Goal: Communication & Community: Answer question/provide support

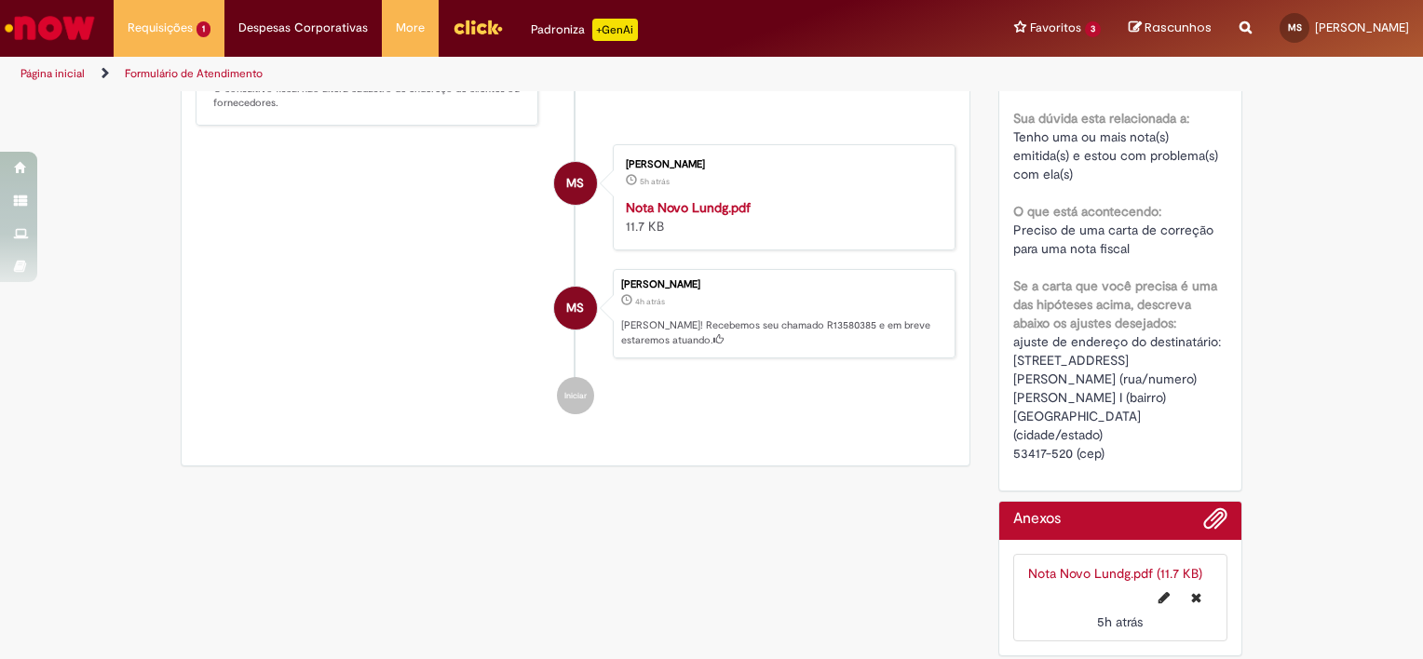
scroll to position [144, 0]
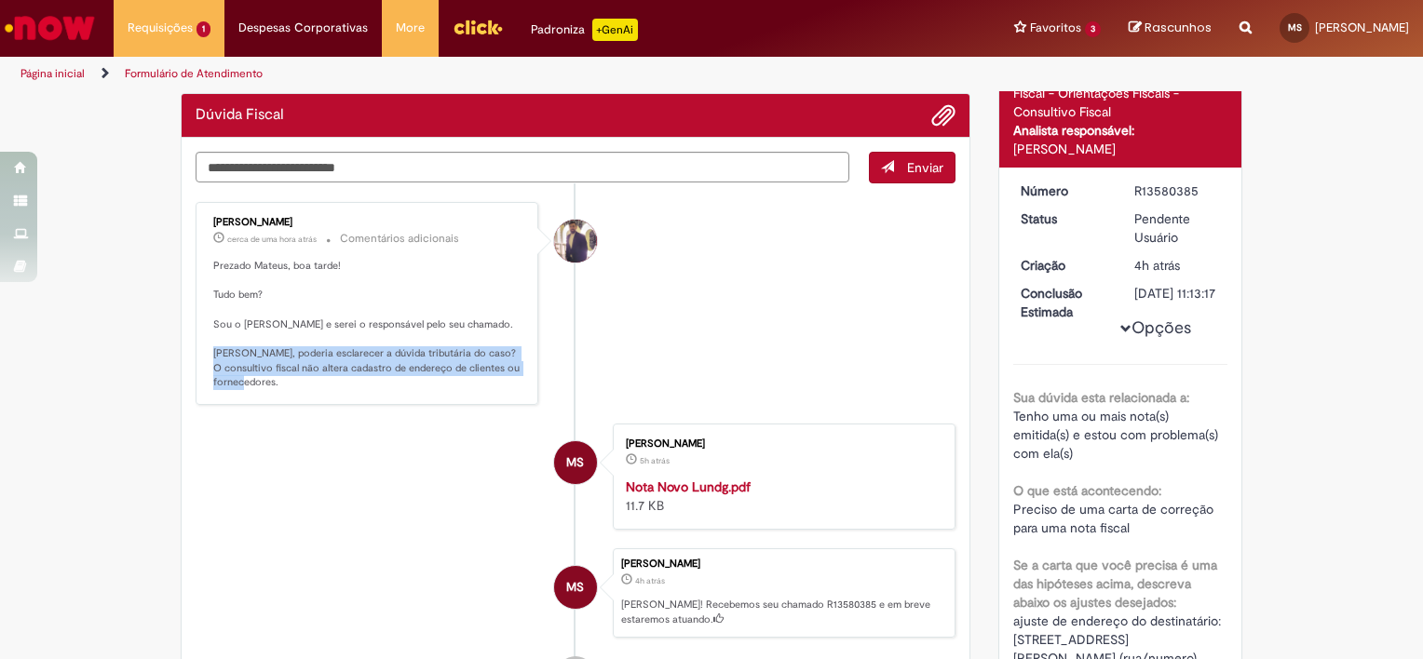
drag, startPoint x: 203, startPoint y: 345, endPoint x: 473, endPoint y: 380, distance: 272.4
click at [473, 380] on div "[PERSON_NAME] cerca de uma hora atrás cerca de uma hora atrás Comentários adici…" at bounding box center [367, 304] width 332 height 192
click at [359, 395] on div "[PERSON_NAME] cerca de uma hora atrás cerca de uma hora atrás Comentários adici…" at bounding box center [367, 304] width 332 height 192
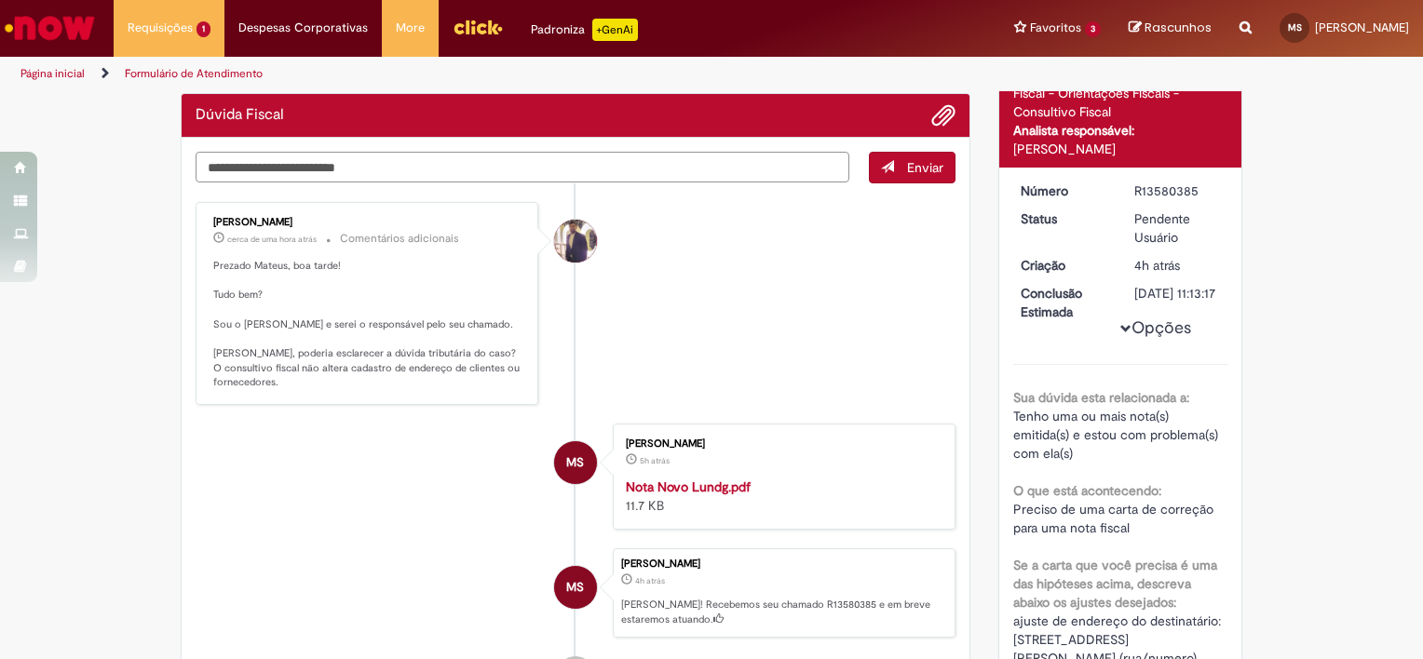
click at [624, 160] on textarea "Digite sua mensagem aqui..." at bounding box center [523, 168] width 654 height 32
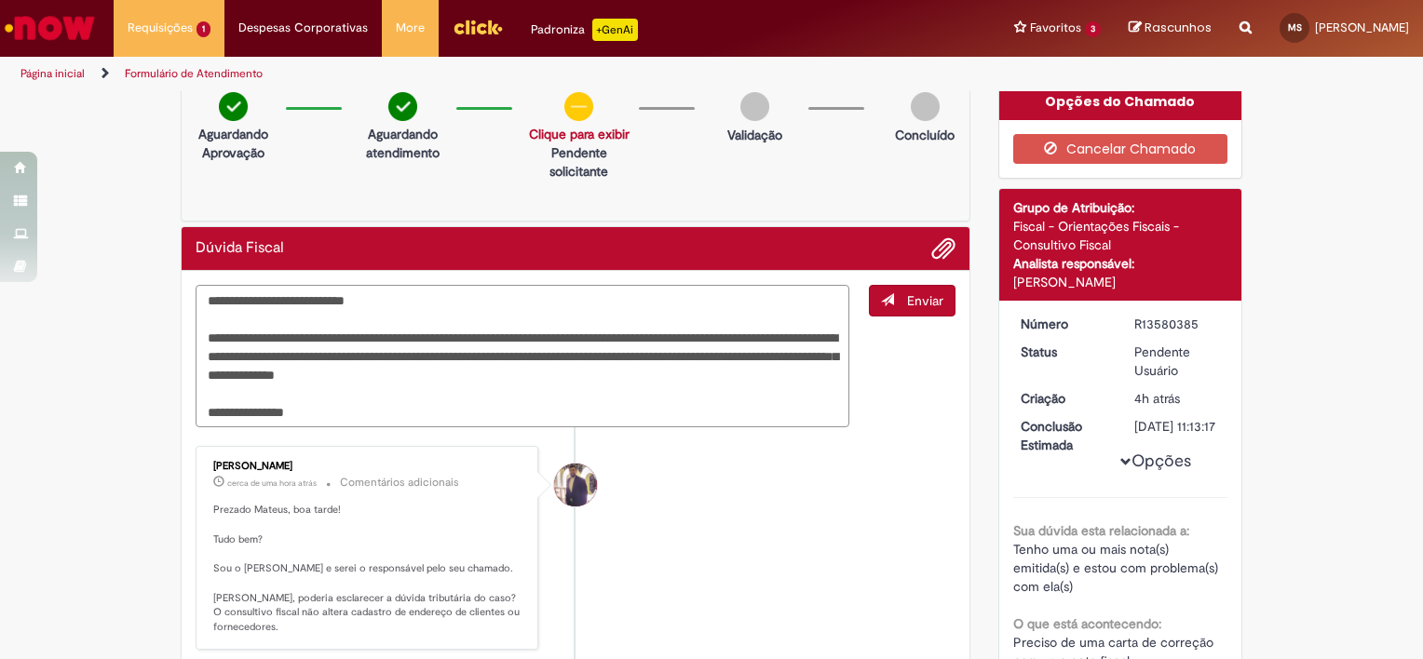
scroll to position [0, 0]
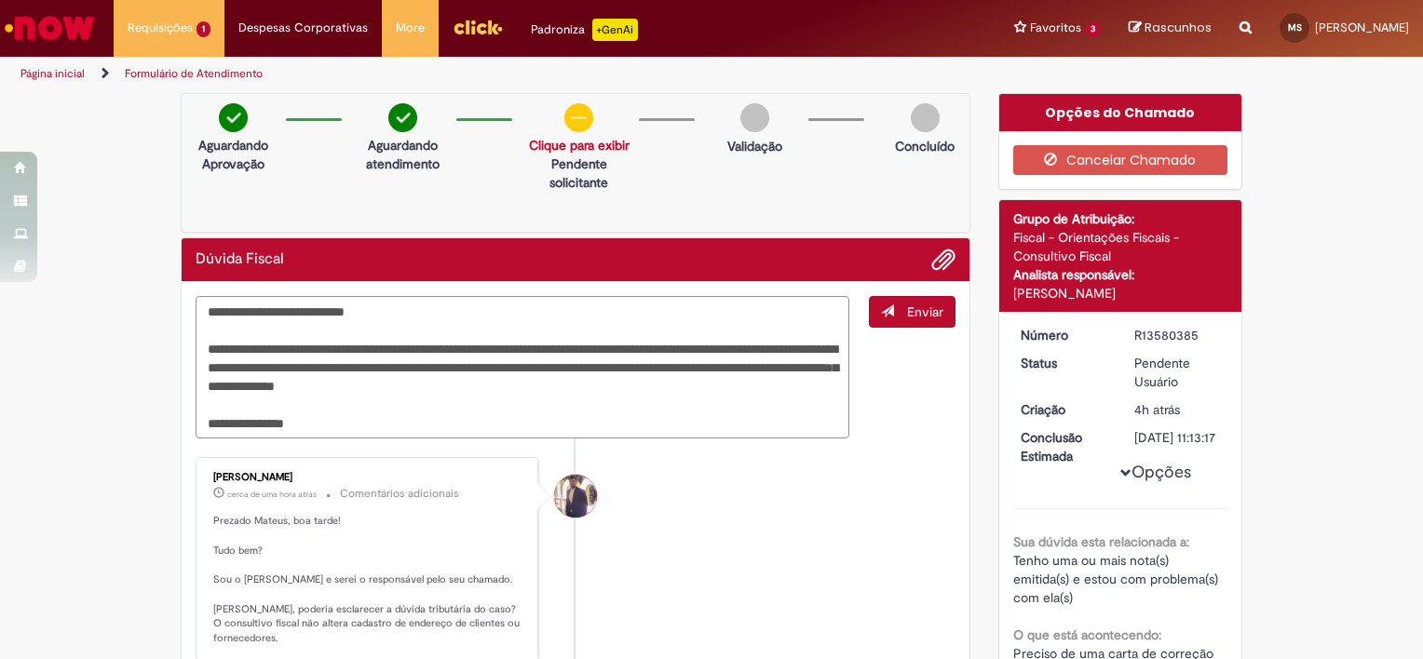
type textarea "**********"
drag, startPoint x: 846, startPoint y: 346, endPoint x: 870, endPoint y: 462, distance: 118.0
click at [865, 466] on li "[PERSON_NAME] cerca de uma hora atrás cerca de uma hora atrás Comentários adici…" at bounding box center [576, 558] width 760 height 203
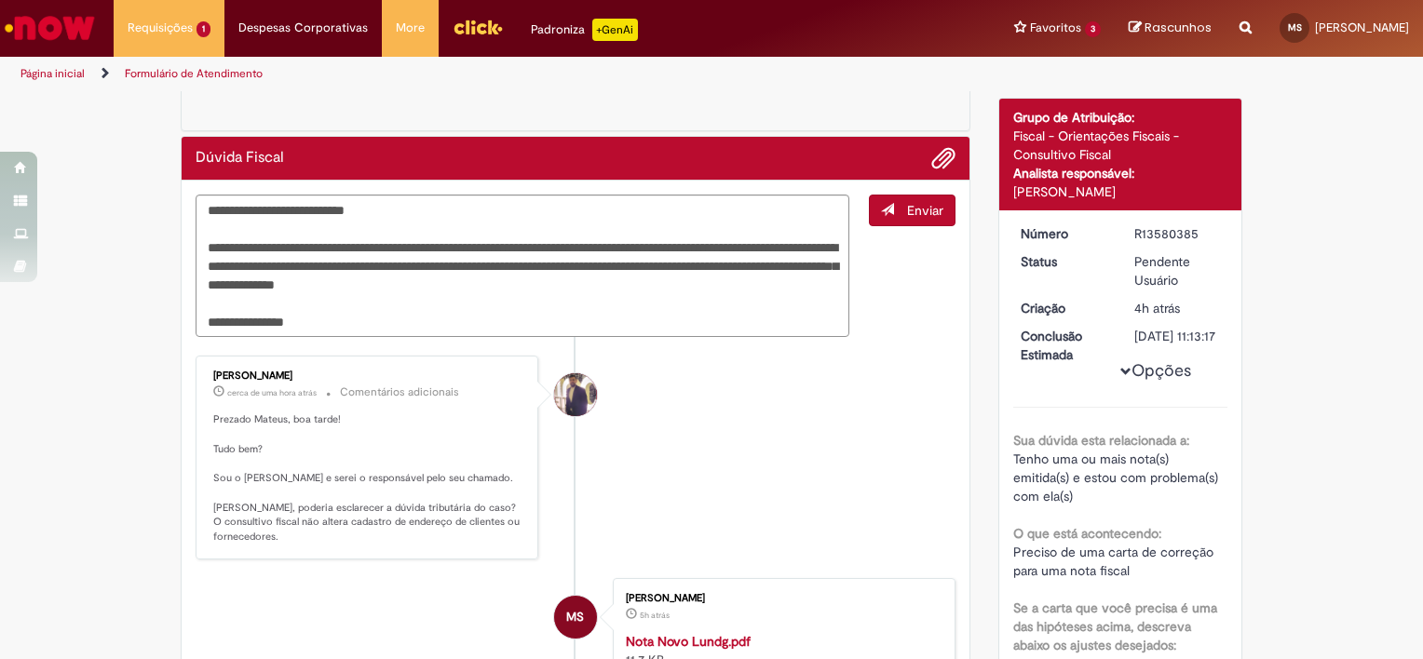
scroll to position [93, 0]
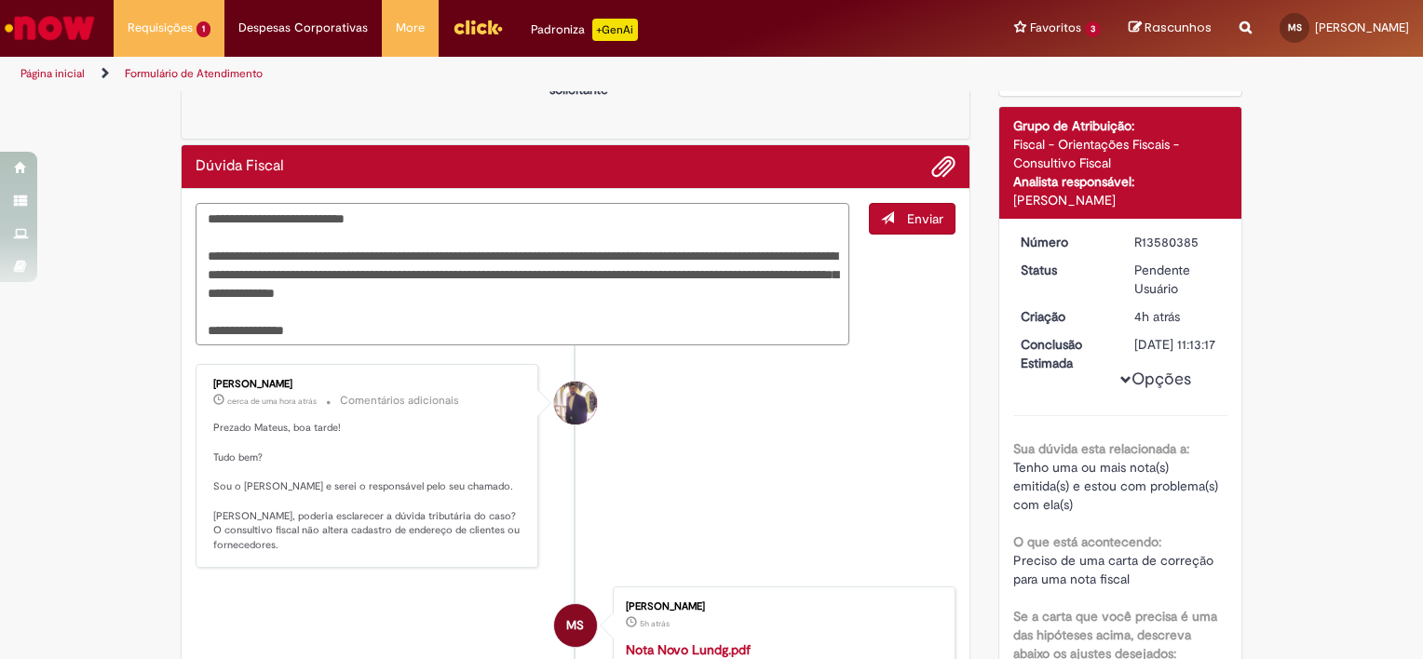
click at [637, 309] on textarea "**********" at bounding box center [523, 274] width 654 height 143
click at [890, 225] on button "Enviar" at bounding box center [912, 219] width 87 height 32
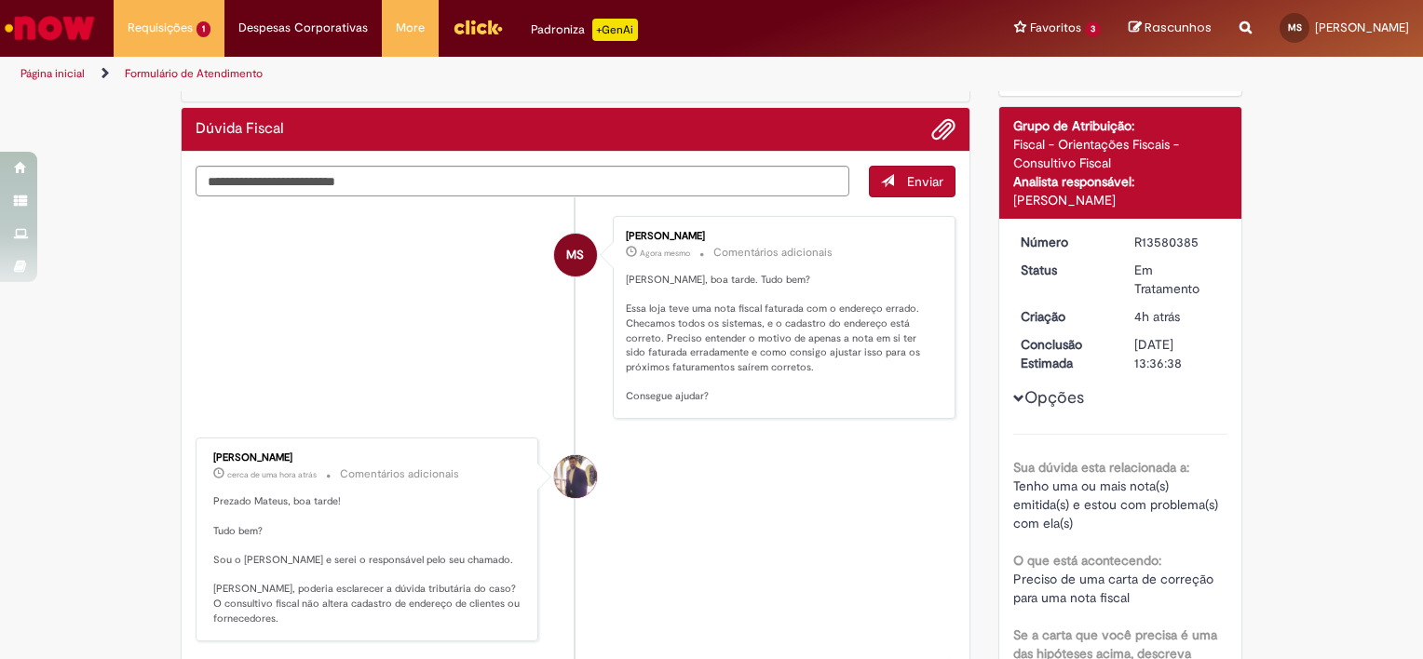
drag, startPoint x: 291, startPoint y: 457, endPoint x: 235, endPoint y: 455, distance: 55.9
click at [232, 455] on div "[PERSON_NAME]" at bounding box center [368, 458] width 310 height 11
click at [1134, 236] on div "R13580385" at bounding box center [1177, 242] width 87 height 19
click at [1134, 235] on div "R13580385" at bounding box center [1177, 242] width 87 height 19
drag, startPoint x: 1183, startPoint y: 237, endPoint x: 1199, endPoint y: 237, distance: 15.8
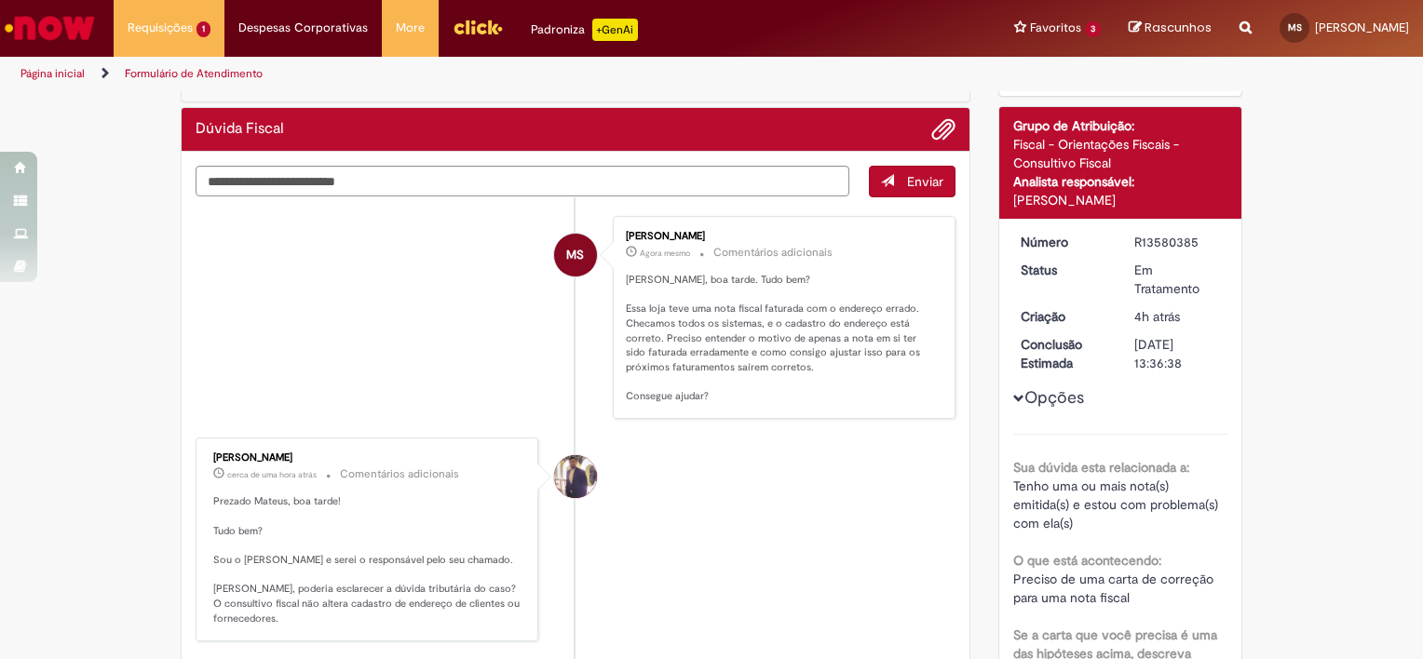
click at [1185, 237] on div "R13580385" at bounding box center [1177, 242] width 87 height 19
drag, startPoint x: 1175, startPoint y: 239, endPoint x: 1099, endPoint y: 246, distance: 76.6
click at [1099, 233] on dl "Número R13580385 Status Em Tratamento Criação 4h atrás 4 horas atrás Conclusão …" at bounding box center [1121, 233] width 229 height 0
copy dl "Número R13580385"
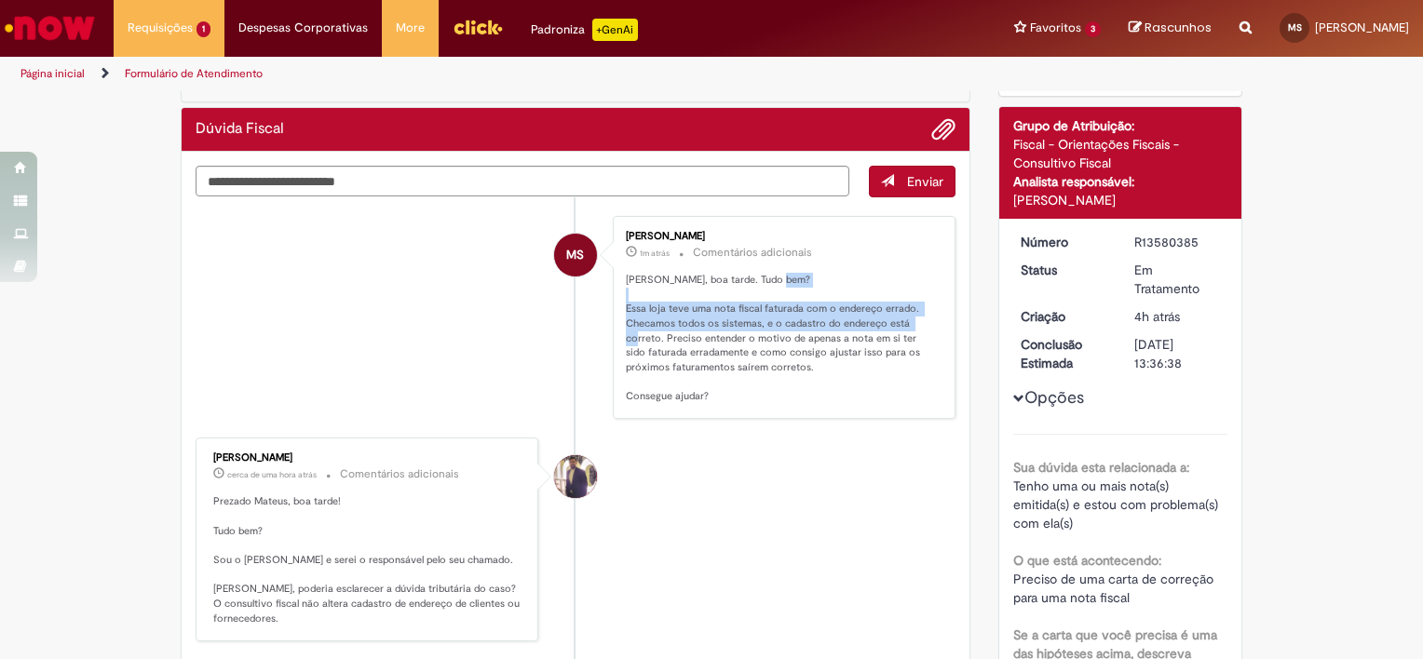
drag, startPoint x: 617, startPoint y: 305, endPoint x: 654, endPoint y: 342, distance: 51.4
click at [654, 342] on p "[PERSON_NAME], boa tarde. Tudo bem? Essa loja teve uma nota fiscal faturada com…" at bounding box center [781, 338] width 310 height 131
copy p "Essa loja teve uma nota fiscal faturada com o endereço errado. Checamos todos o…"
